Goal: Find specific page/section: Find specific page/section

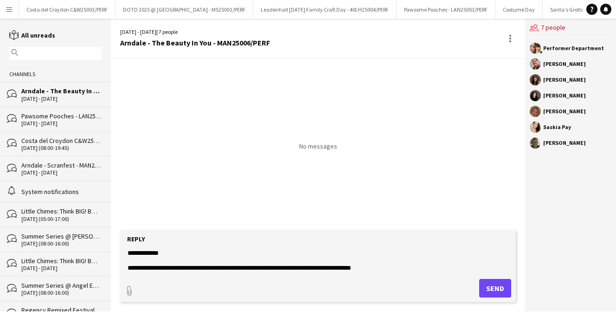
scroll to position [365, 0]
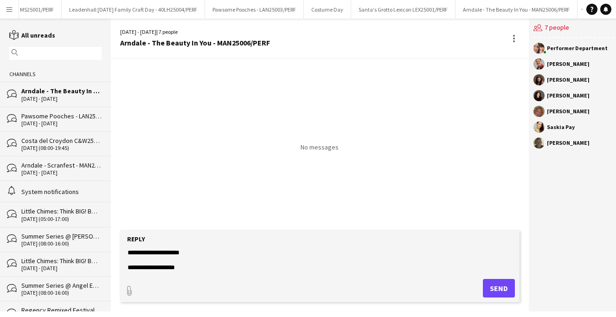
click at [11, 20] on app-channels-list "reading All unreads magnifier Channels bubbles Arndale - The Beauty In You - MA…" at bounding box center [55, 165] width 111 height 293
click at [7, 14] on button "Menu" at bounding box center [9, 9] width 19 height 19
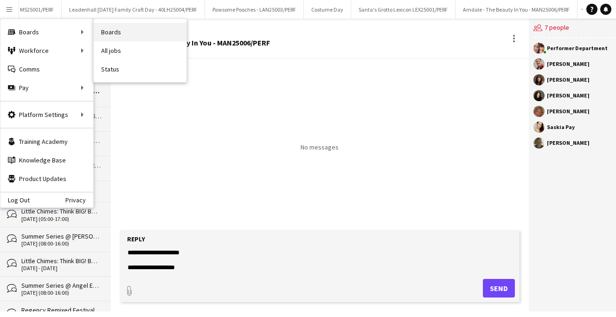
click at [120, 34] on link "Boards" at bounding box center [140, 32] width 93 height 19
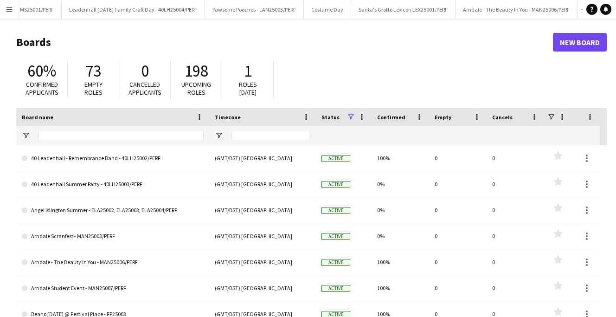
click at [13, 13] on button "Menu" at bounding box center [9, 9] width 19 height 19
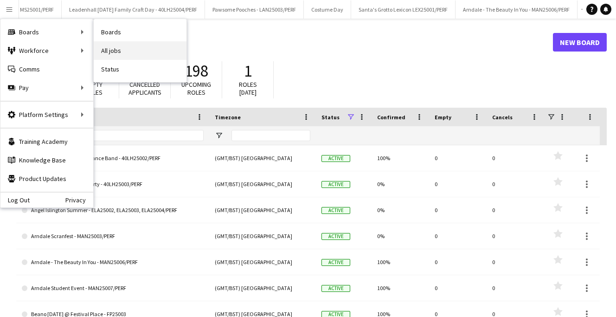
click at [124, 48] on link "All jobs" at bounding box center [140, 50] width 93 height 19
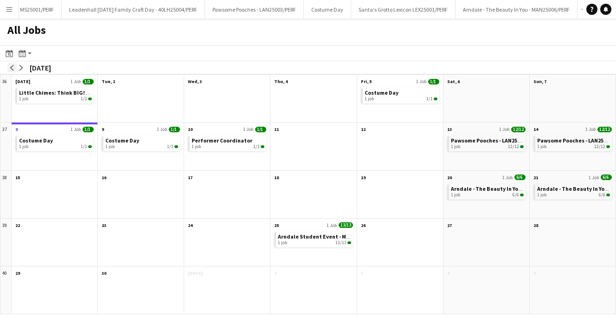
click at [12, 65] on app-icon "arrow-left" at bounding box center [12, 68] width 6 height 6
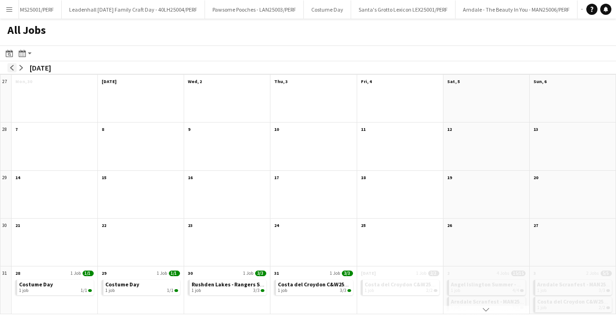
click at [12, 65] on app-icon "arrow-left" at bounding box center [12, 68] width 6 height 6
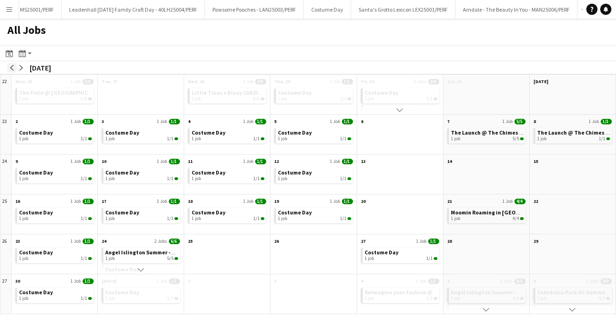
click at [12, 65] on app-icon "arrow-left" at bounding box center [12, 68] width 6 height 6
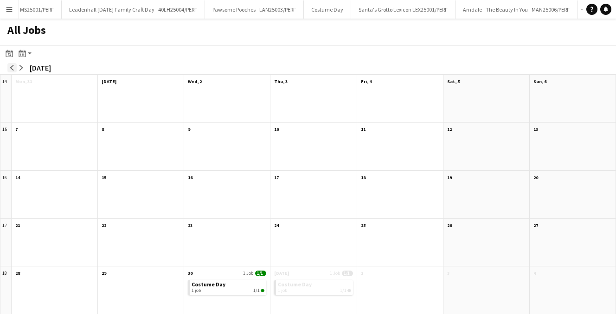
click at [12, 65] on app-icon "arrow-left" at bounding box center [12, 68] width 6 height 6
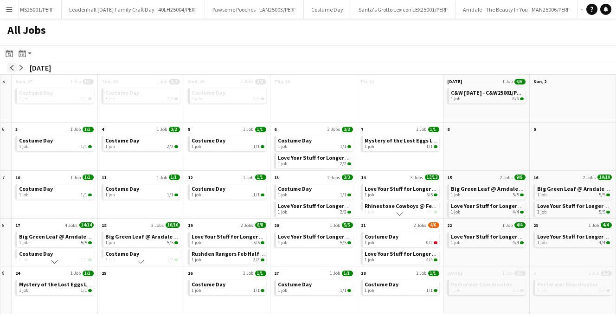
click at [12, 65] on app-icon "arrow-left" at bounding box center [12, 68] width 6 height 6
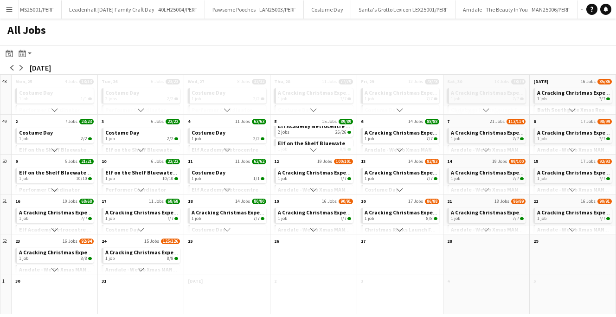
scroll to position [51, 0]
click at [321, 132] on span "Elf Academy Metrocentre MET24001" at bounding box center [324, 132] width 93 height 7
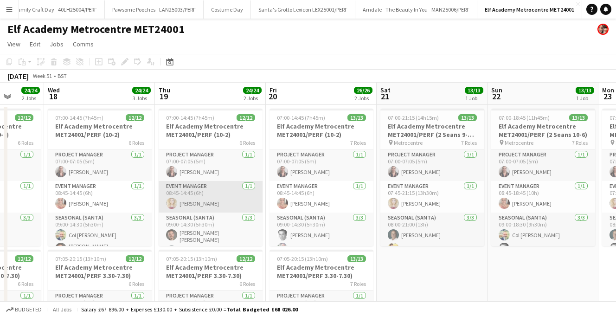
scroll to position [15, 0]
